Goal: Task Accomplishment & Management: Use online tool/utility

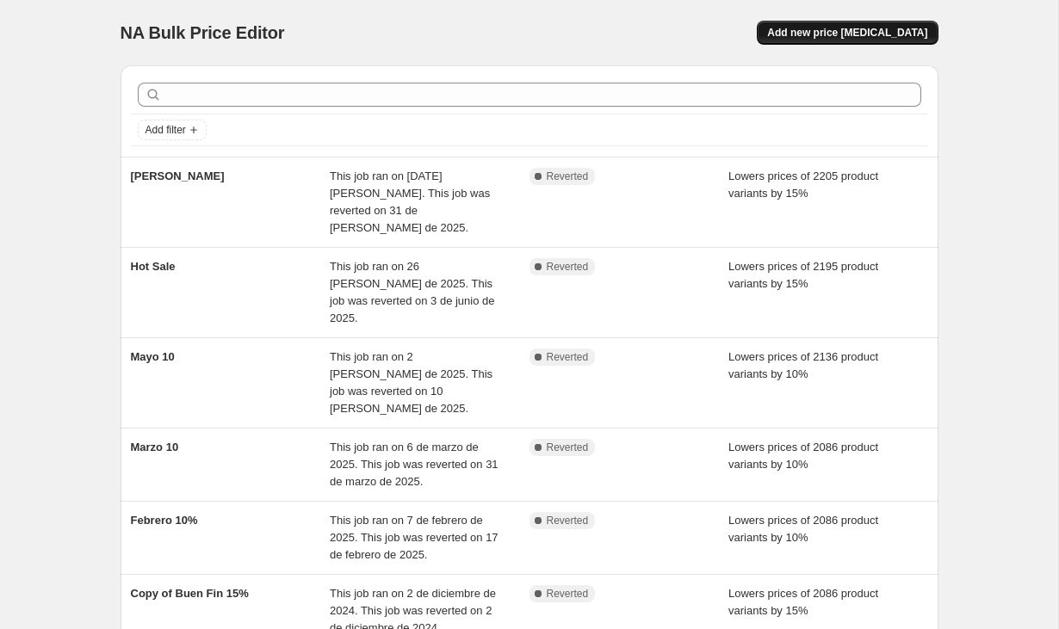
click at [801, 32] on span "Add new price [MEDICAL_DATA]" at bounding box center [847, 33] width 160 height 14
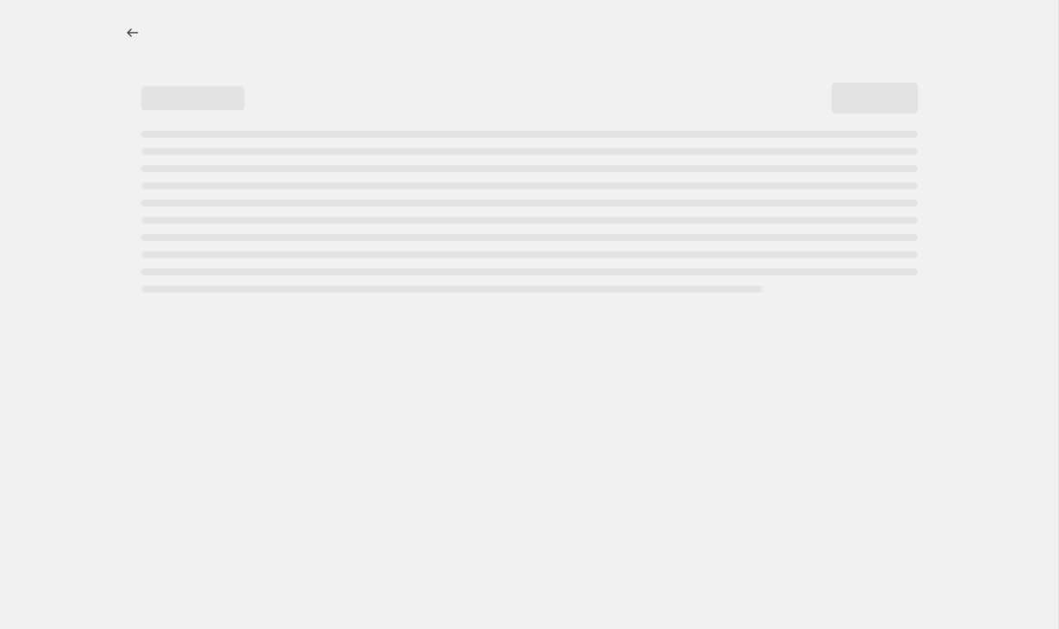
select select "percentage"
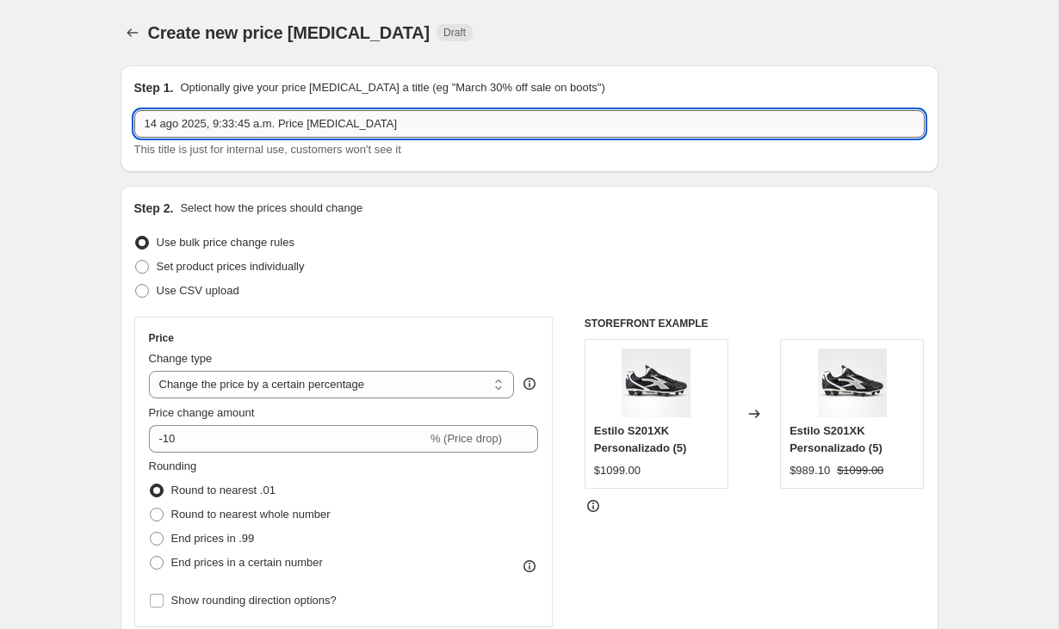
click at [305, 124] on input "14 ago 2025, 9:33:45 a.m. Price change job" at bounding box center [529, 124] width 790 height 28
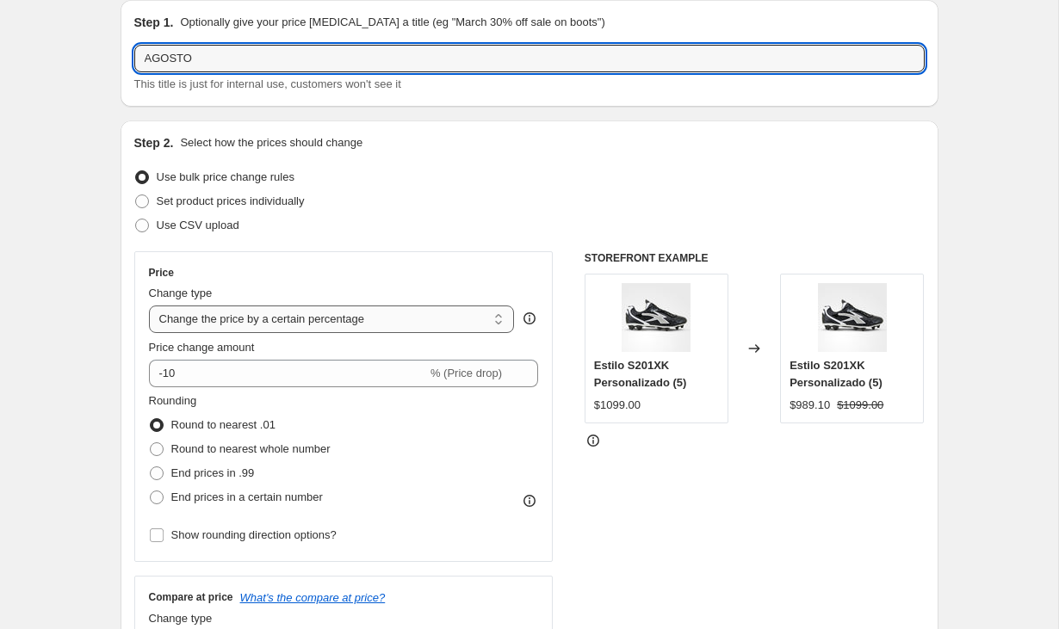
scroll to position [81, 0]
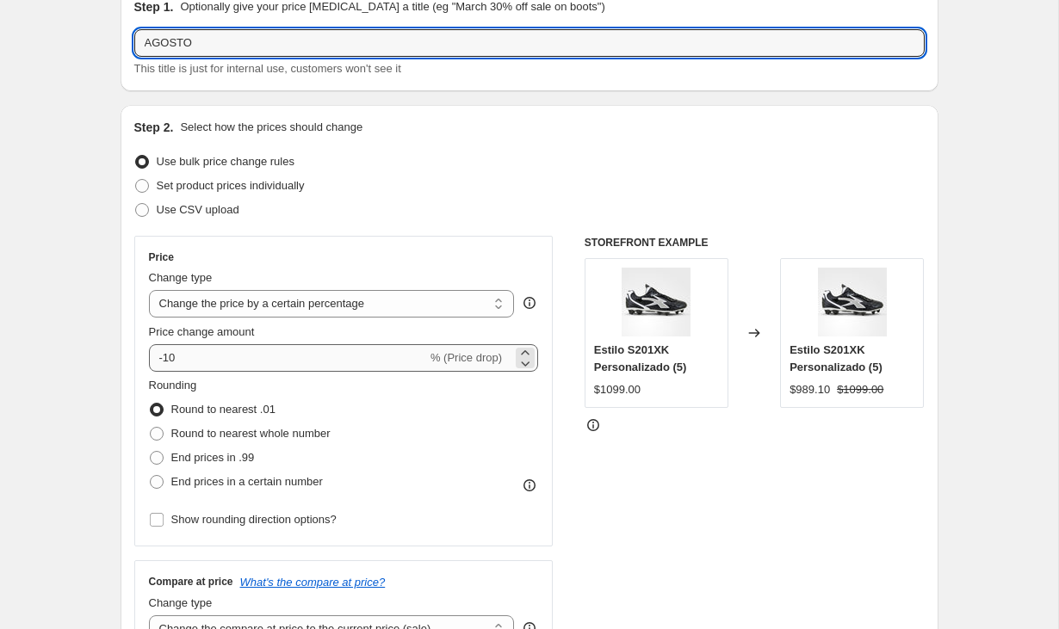
type input "AGOSTO"
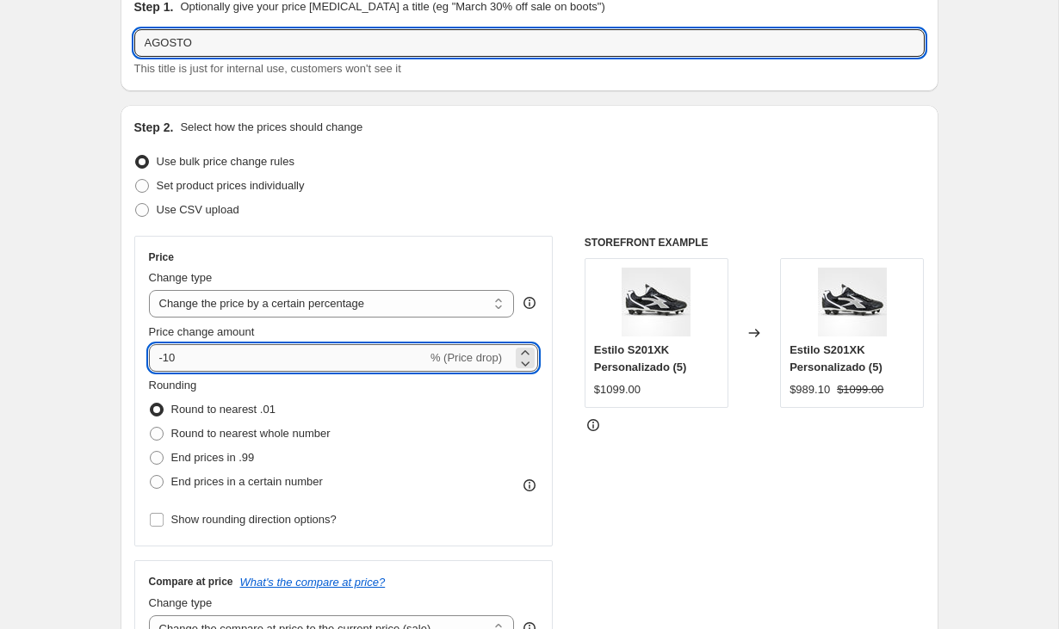
click at [197, 356] on input "-10" at bounding box center [288, 358] width 278 height 28
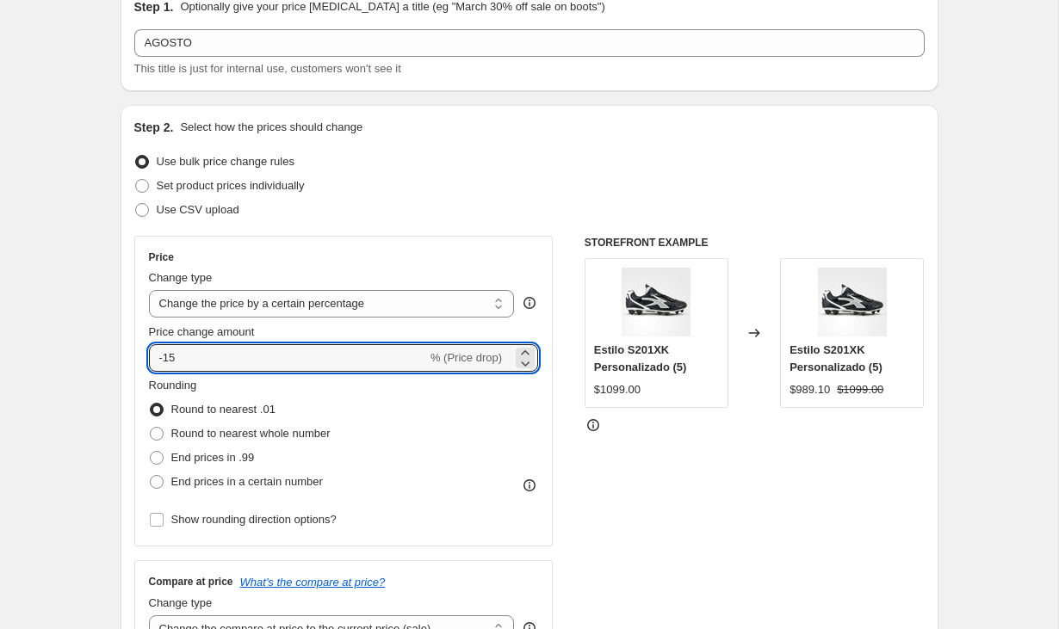
type input "-15"
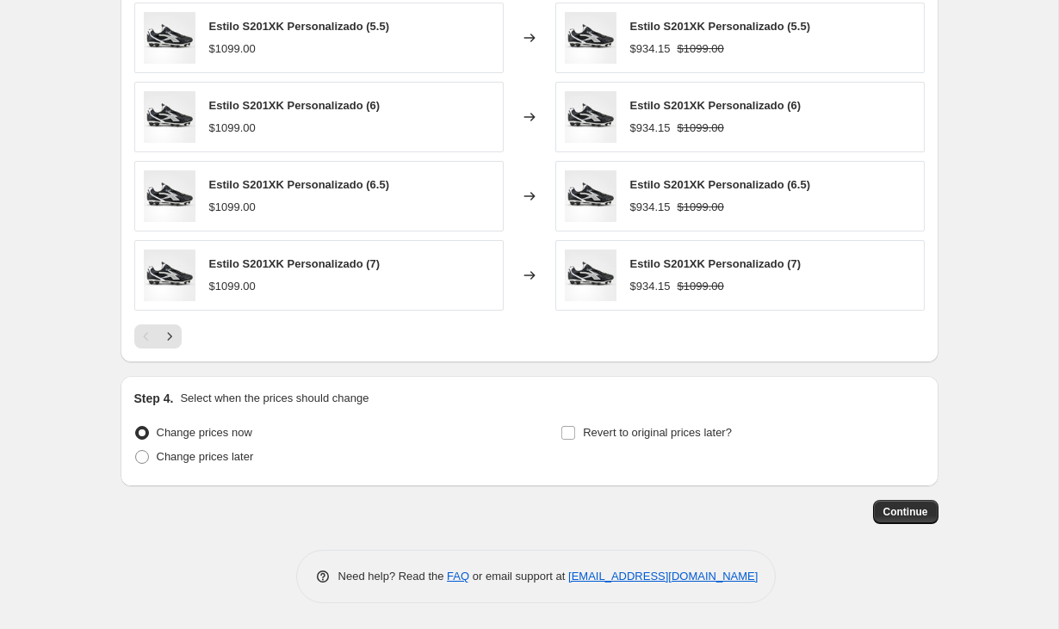
scroll to position [1092, 0]
click at [566, 430] on input "Revert to original prices later?" at bounding box center [568, 433] width 14 height 14
checkbox input "true"
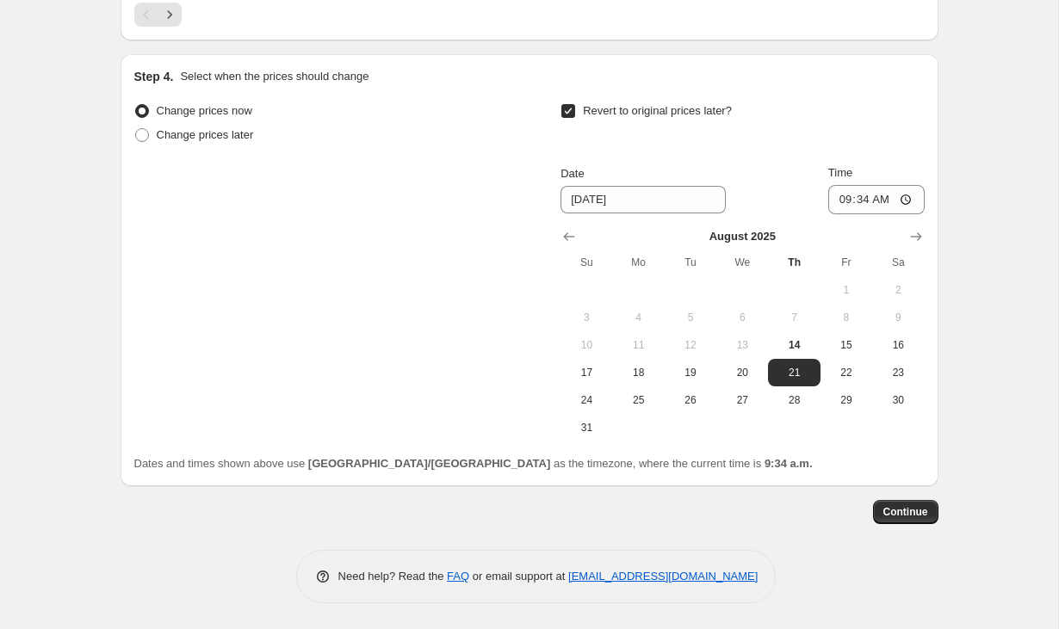
scroll to position [1415, 0]
click at [578, 430] on span "31" at bounding box center [586, 428] width 38 height 14
type input "8/31/2025"
click at [863, 198] on input "09:34" at bounding box center [876, 199] width 96 height 29
click at [877, 201] on input "11:34" at bounding box center [876, 199] width 96 height 29
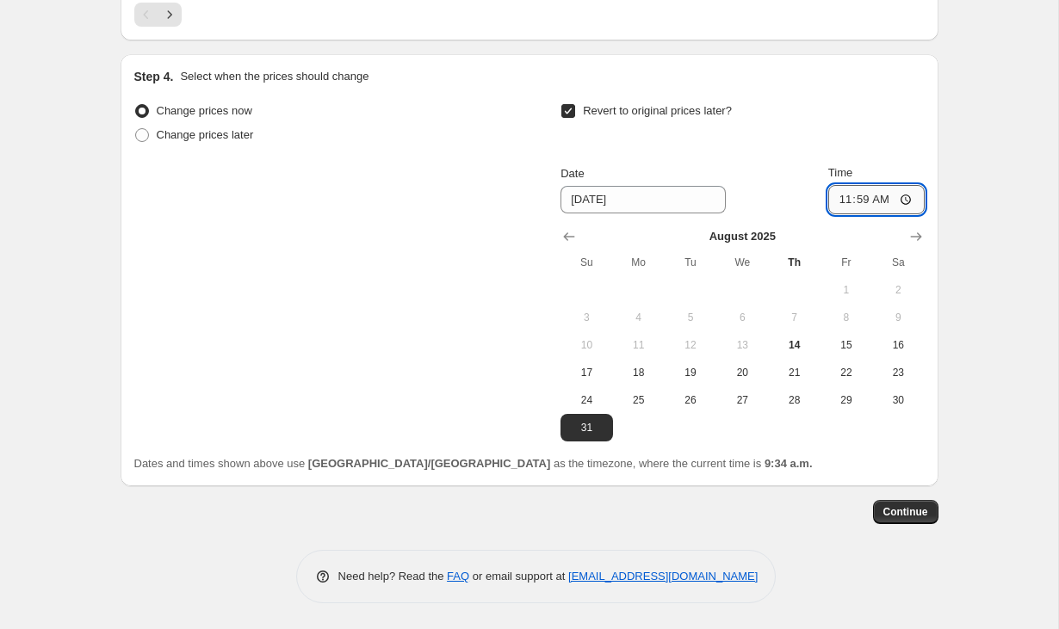
click at [904, 197] on input "11:59" at bounding box center [876, 199] width 96 height 29
type input "23:59"
click at [904, 514] on span "Continue" at bounding box center [905, 512] width 45 height 14
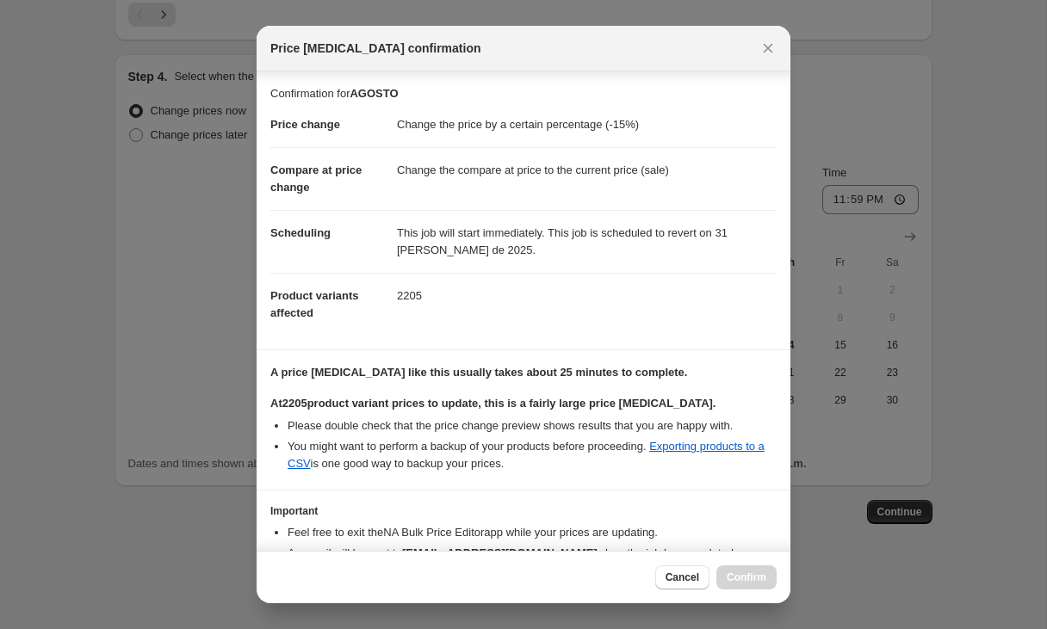
scroll to position [102, 0]
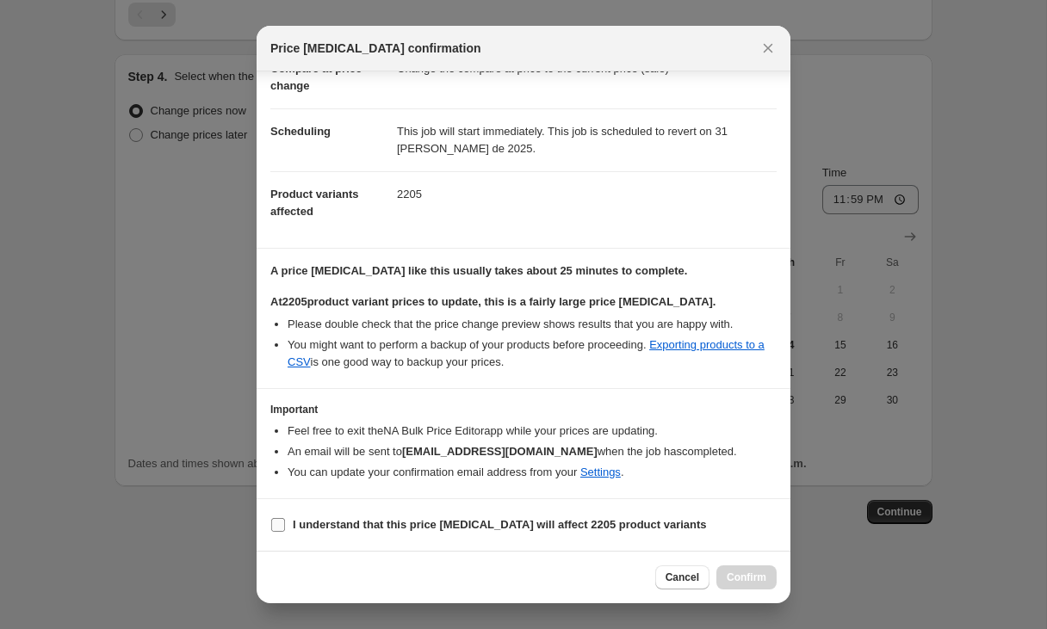
click at [279, 519] on input "I understand that this price change job will affect 2205 product variants" at bounding box center [278, 525] width 14 height 14
checkbox input "true"
click at [757, 568] on button "Confirm" at bounding box center [746, 578] width 60 height 24
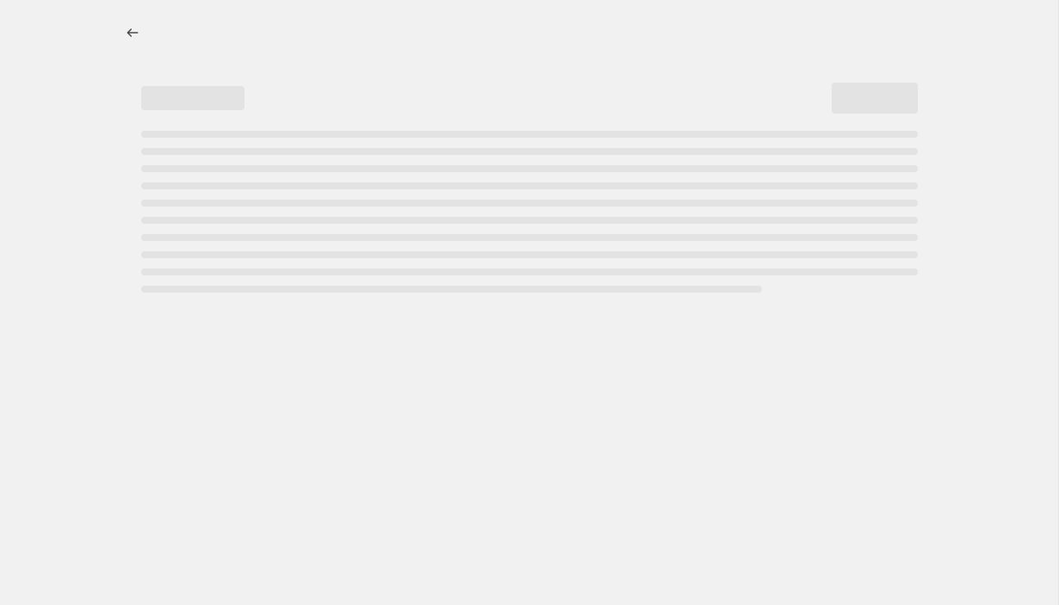
select select "percentage"
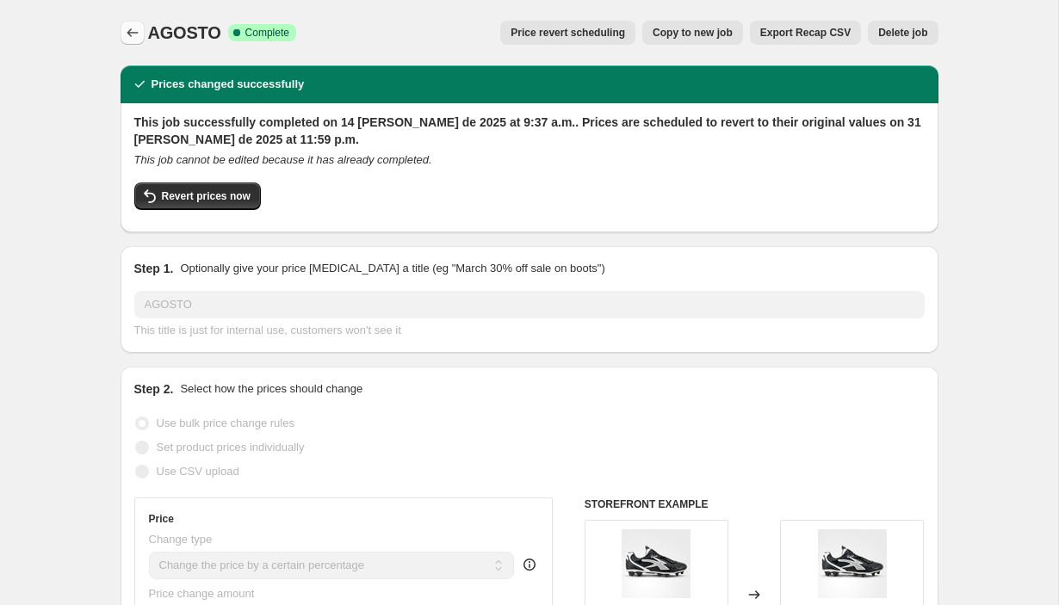
click at [133, 30] on icon "Price change jobs" at bounding box center [132, 32] width 17 height 17
